Goal: Navigation & Orientation: Find specific page/section

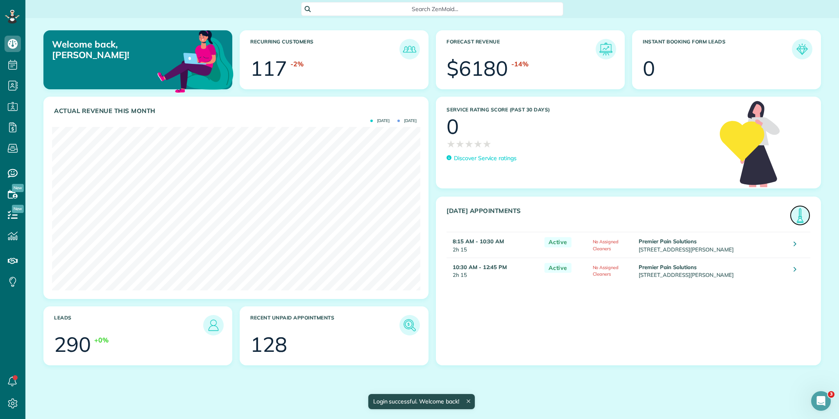
click at [798, 217] on img at bounding box center [799, 215] width 19 height 19
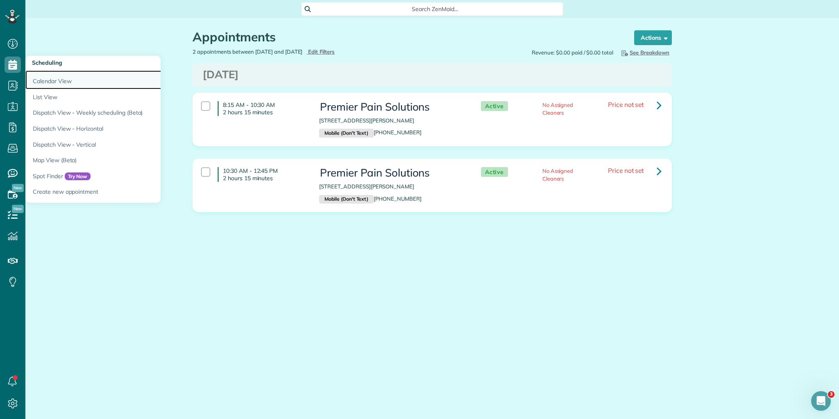
click at [54, 81] on link "Calendar View" at bounding box center [127, 79] width 205 height 19
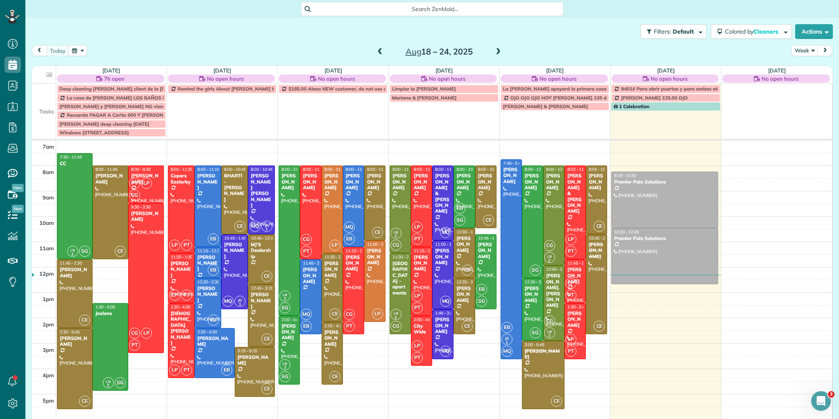
click at [377, 50] on span at bounding box center [380, 51] width 9 height 7
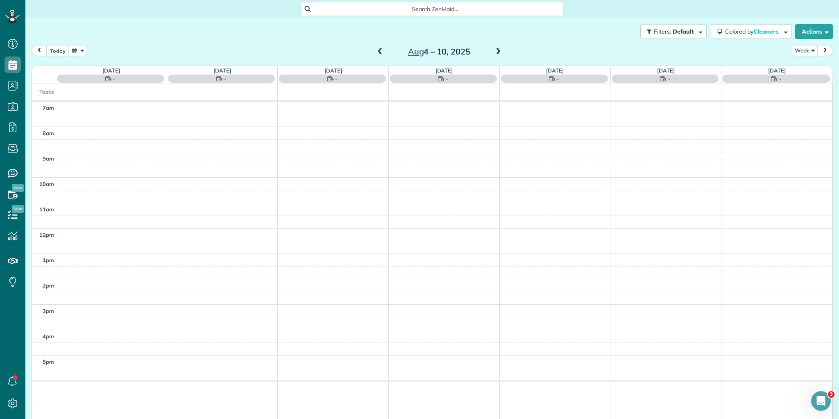
click at [377, 50] on span at bounding box center [380, 51] width 9 height 7
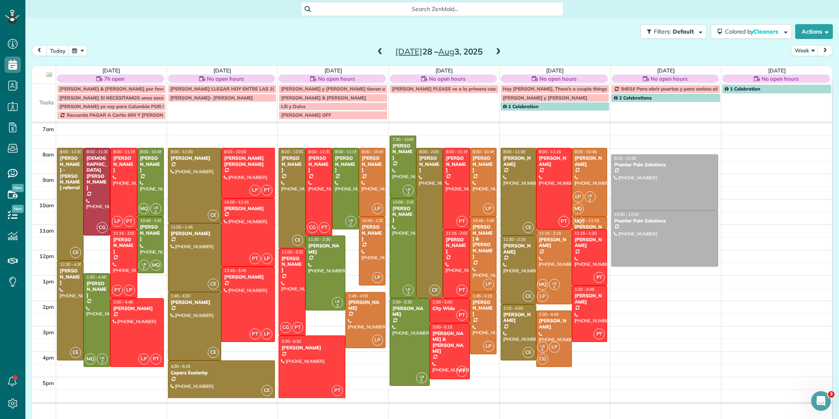
click at [495, 50] on span at bounding box center [498, 51] width 9 height 7
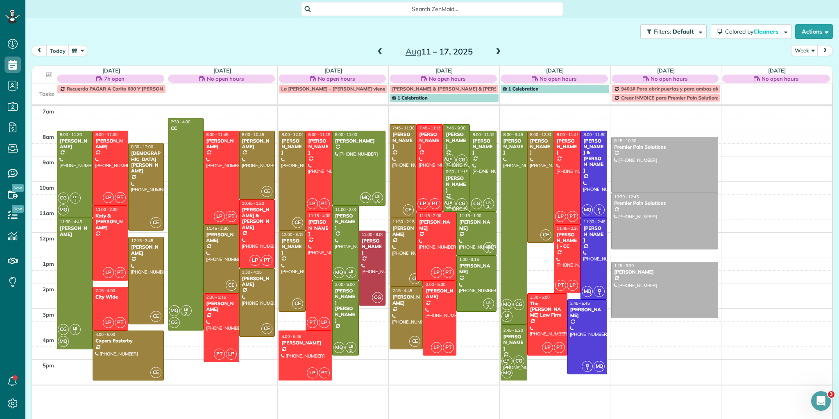
click at [104, 68] on link "Mon 8/11" at bounding box center [111, 70] width 18 height 7
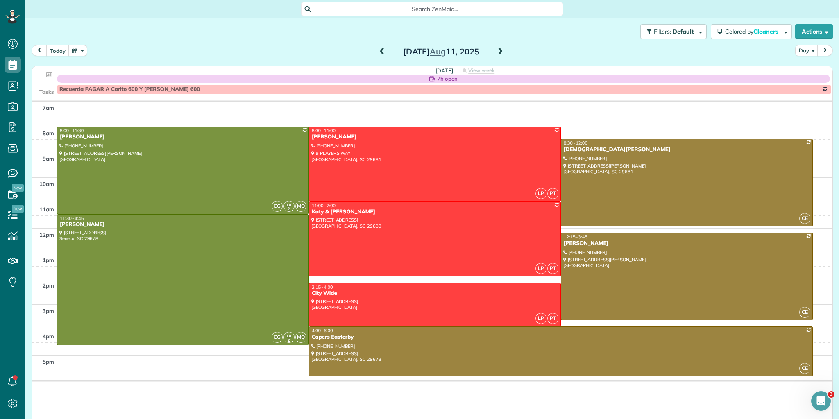
click at [497, 51] on span at bounding box center [500, 51] width 9 height 7
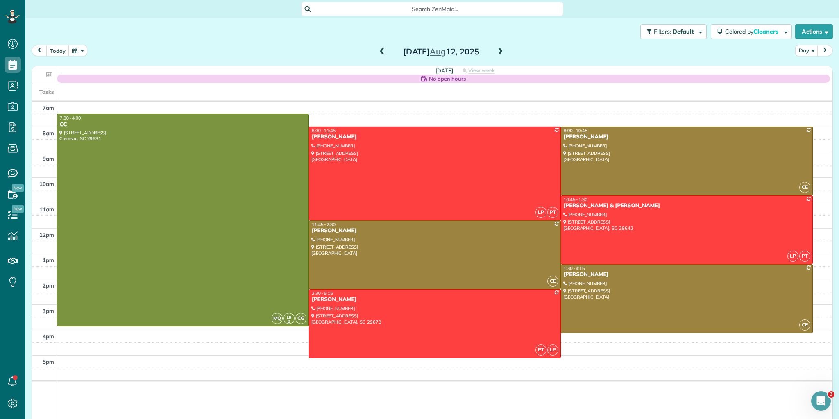
click at [498, 51] on span at bounding box center [500, 51] width 9 height 7
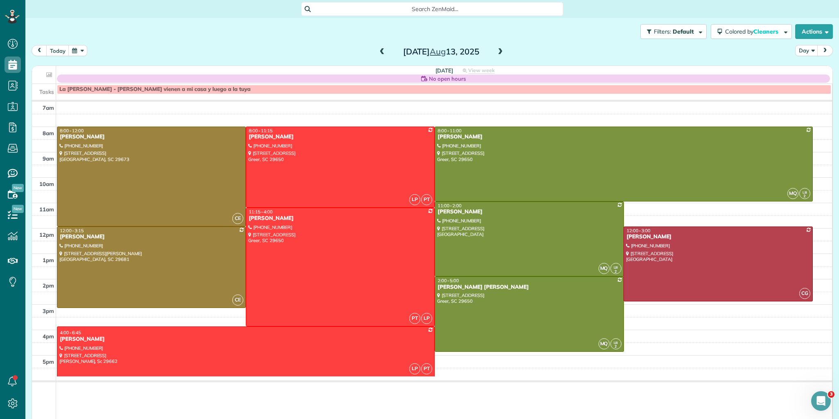
click at [488, 57] on div "Wednesday Aug 13, 2025" at bounding box center [441, 51] width 131 height 13
click at [496, 52] on span at bounding box center [500, 51] width 9 height 7
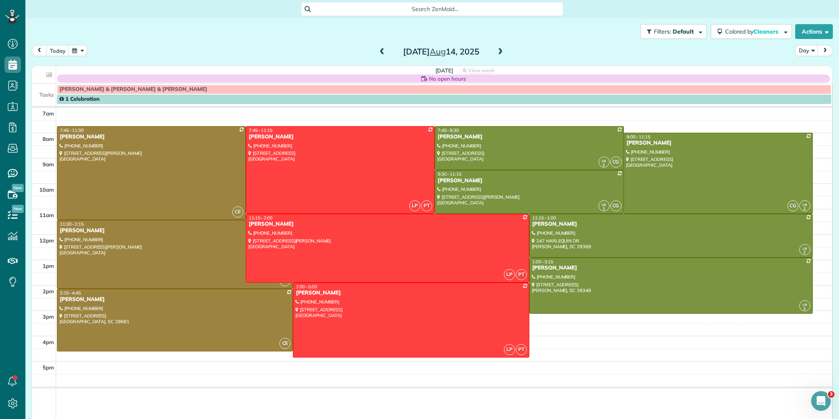
click at [496, 53] on span at bounding box center [500, 51] width 9 height 7
